Goal: Transaction & Acquisition: Purchase product/service

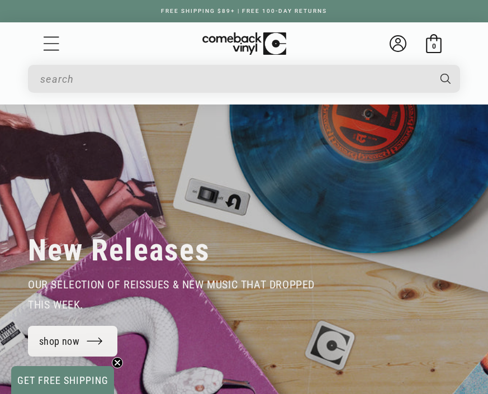
click at [259, 85] on input "When autocomplete results are available use up and down arrows to review and en…" at bounding box center [234, 79] width 389 height 23
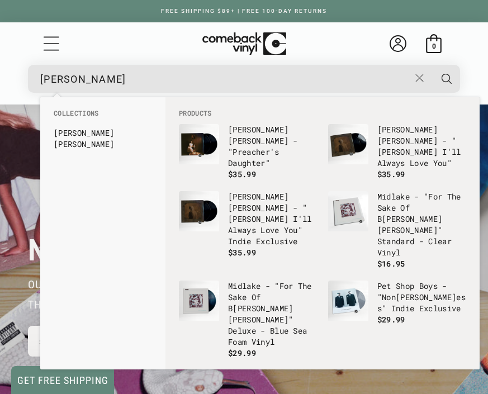
type input "[PERSON_NAME]"
click at [432, 65] on button "Search" at bounding box center [447, 79] width 30 height 28
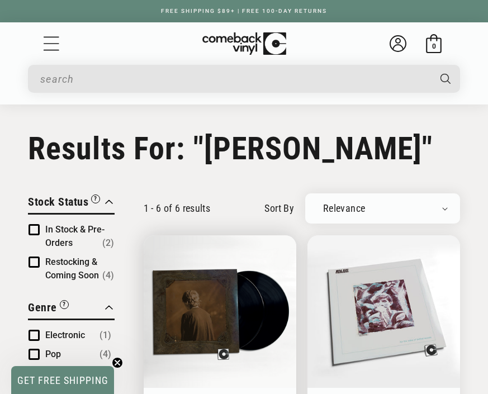
type input "ethel"
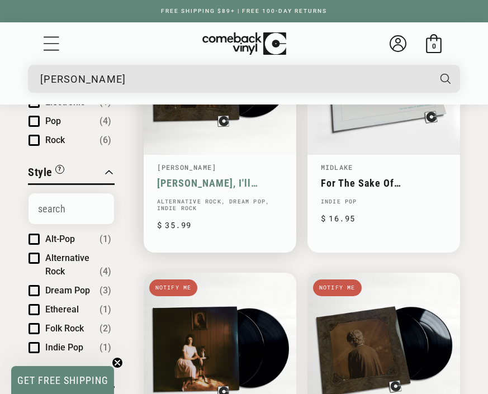
scroll to position [172, 0]
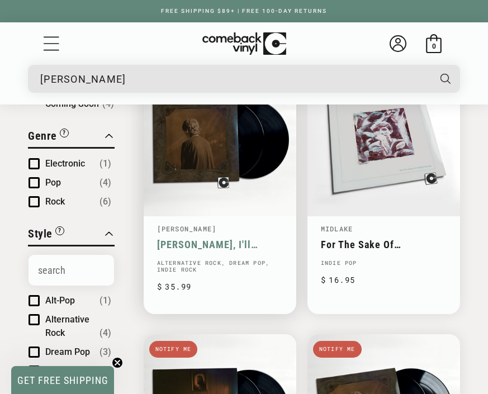
click at [194, 239] on link "Willoughby Tucker, I'll Always Love You" at bounding box center [220, 245] width 126 height 12
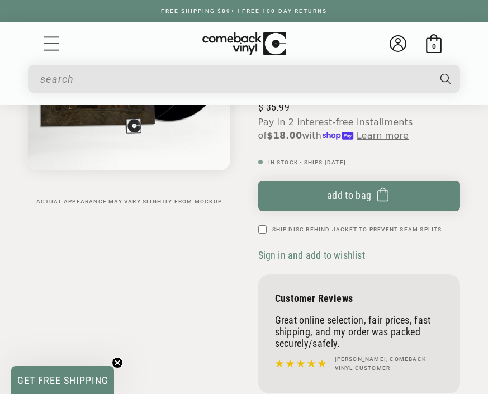
scroll to position [194, 0]
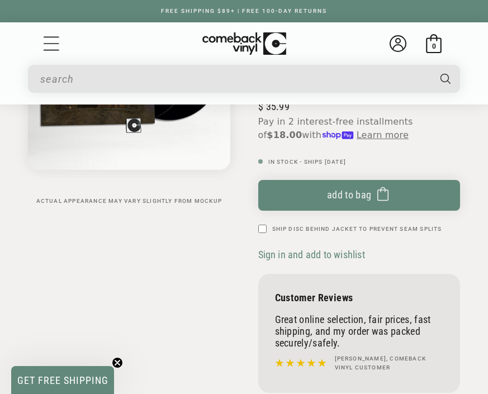
click at [117, 367] on circle "Close teaser" at bounding box center [117, 363] width 11 height 11
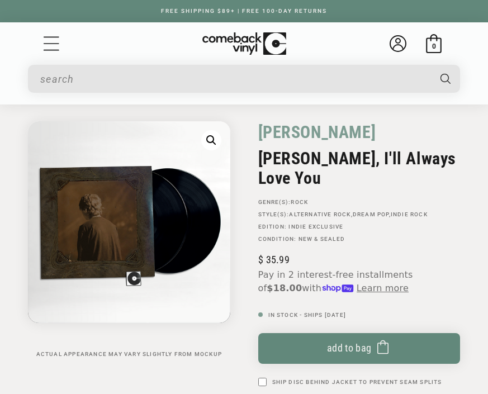
scroll to position [0, 0]
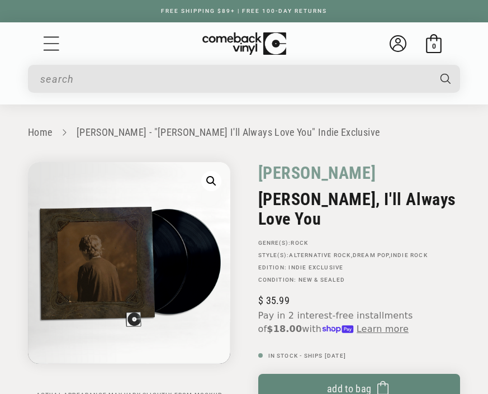
click at [41, 41] on details "My account Just Landed Just Landed New Releases Genres" at bounding box center [52, 43] width 36 height 19
click at [56, 48] on icon "Menu" at bounding box center [51, 43] width 17 height 17
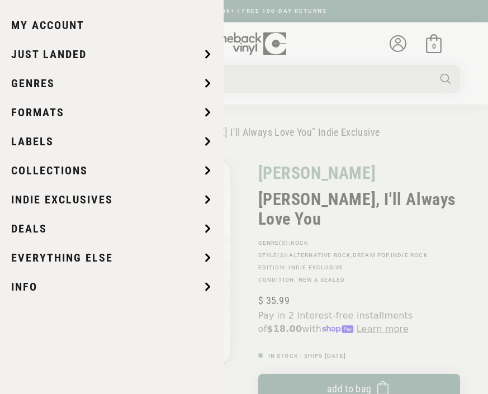
click at [61, 53] on summary "Menu" at bounding box center [51, 43] width 19 height 19
